Goal: Transaction & Acquisition: Purchase product/service

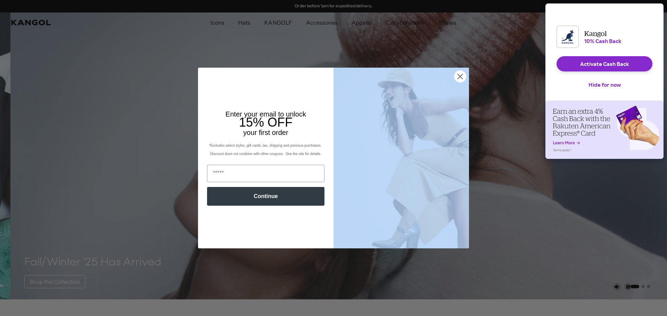
drag, startPoint x: 409, startPoint y: 127, endPoint x: 528, endPoint y: 20, distance: 160.6
click at [528, 20] on div "Close dialog Enter your email to unlock 15% OFF your first order *Excludes sele…" at bounding box center [333, 158] width 667 height 316
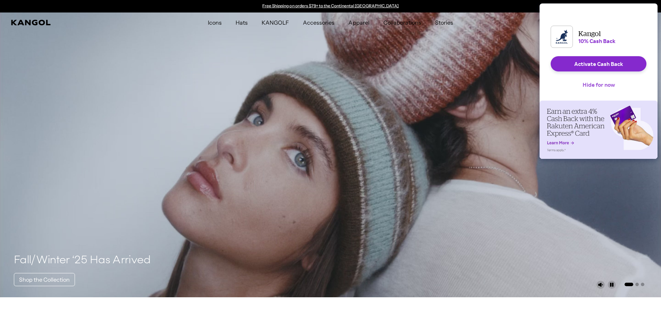
click at [603, 91] on button "Hide for now" at bounding box center [598, 84] width 43 height 15
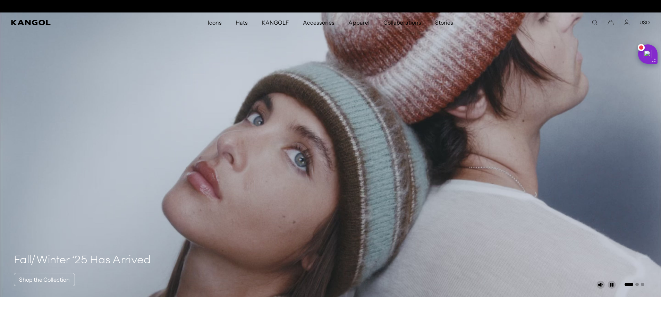
scroll to position [0, 143]
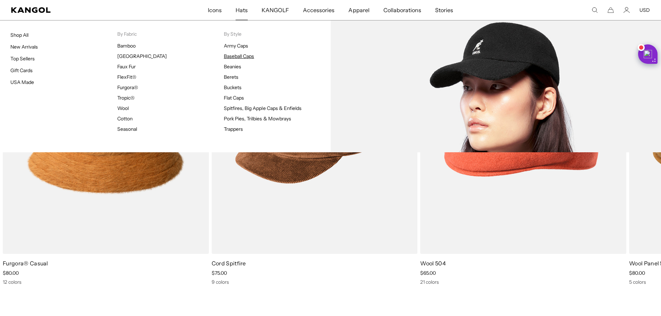
click at [236, 55] on link "Baseball Caps" at bounding box center [239, 56] width 30 height 6
